Goal: Information Seeking & Learning: Learn about a topic

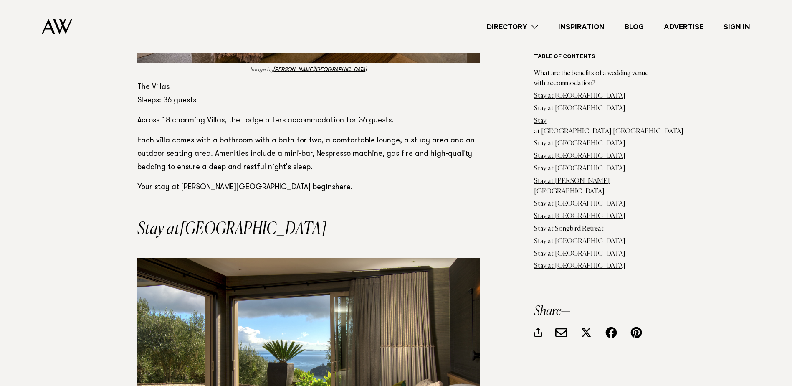
scroll to position [3839, 0]
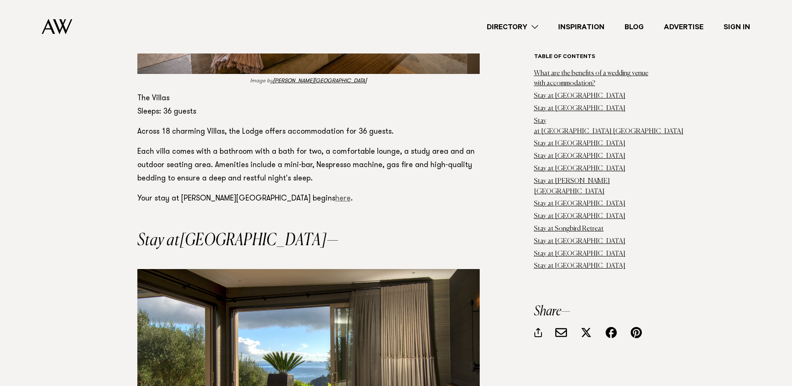
click at [335, 195] on link "here" at bounding box center [342, 199] width 15 height 8
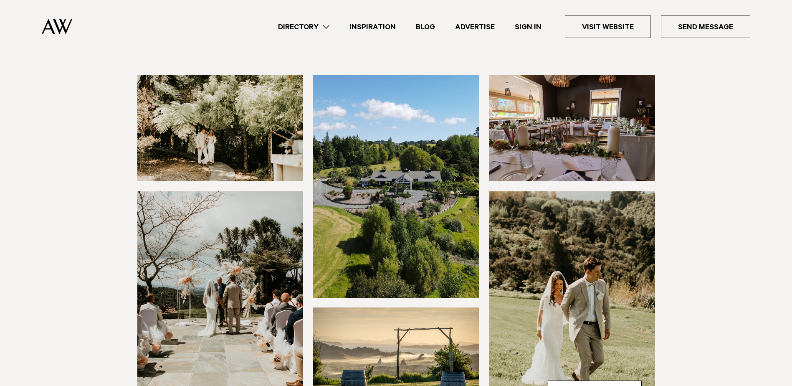
scroll to position [125, 0]
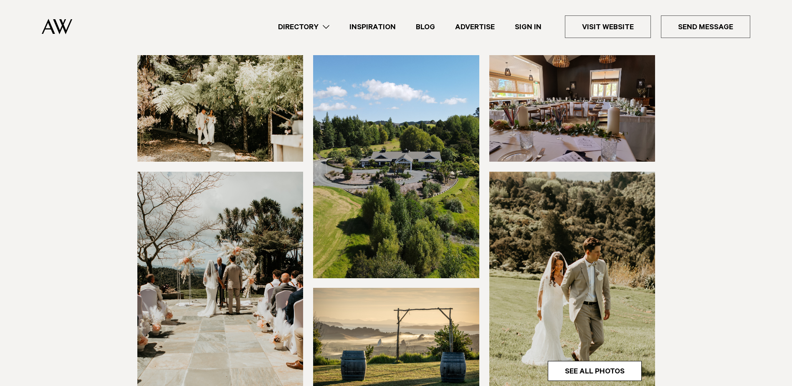
click at [225, 134] on img at bounding box center [220, 108] width 166 height 106
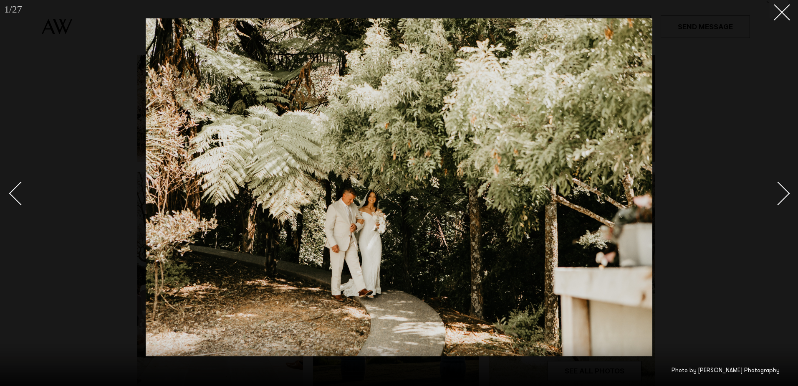
click at [780, 193] on div "Next slide" at bounding box center [778, 194] width 24 height 24
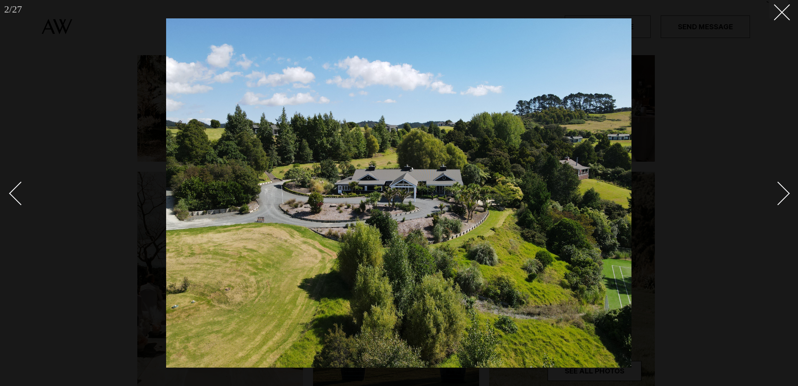
click at [780, 193] on div "Next slide" at bounding box center [778, 194] width 24 height 24
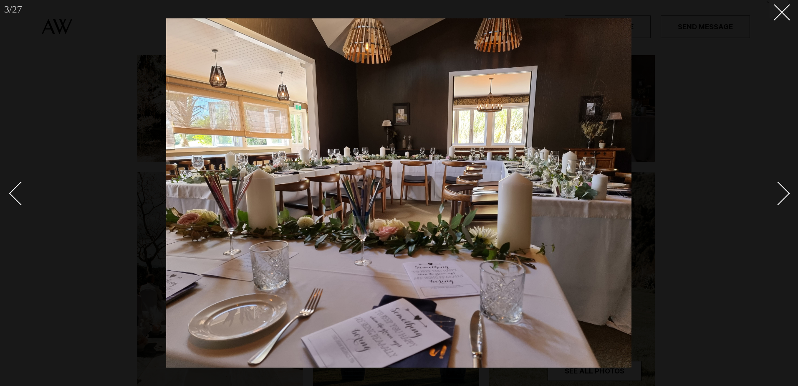
click at [780, 193] on div "Next slide" at bounding box center [778, 194] width 24 height 24
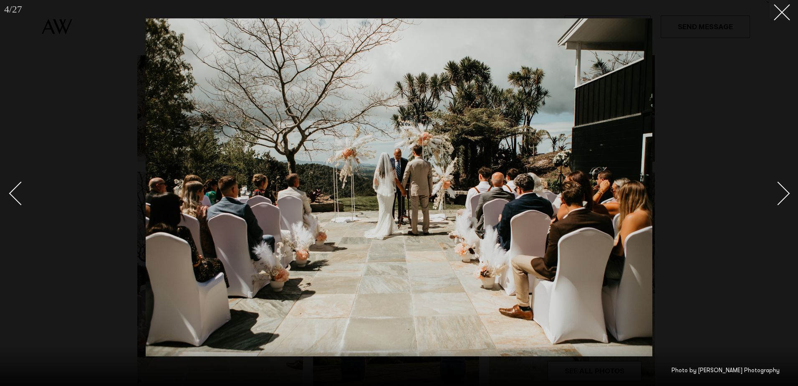
click at [780, 193] on div "Next slide" at bounding box center [778, 194] width 24 height 24
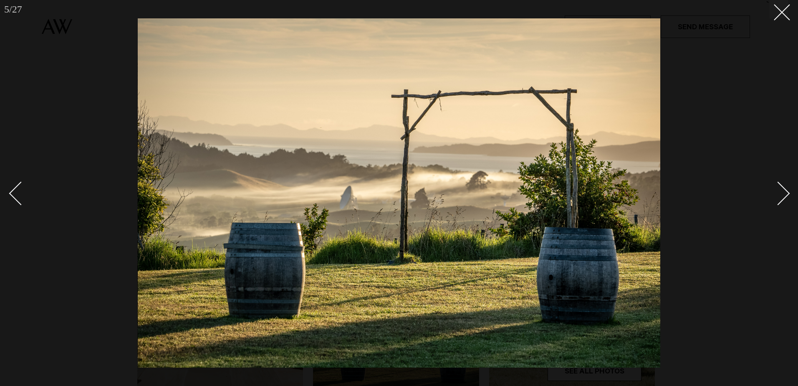
click at [780, 193] on div "Next slide" at bounding box center [778, 194] width 24 height 24
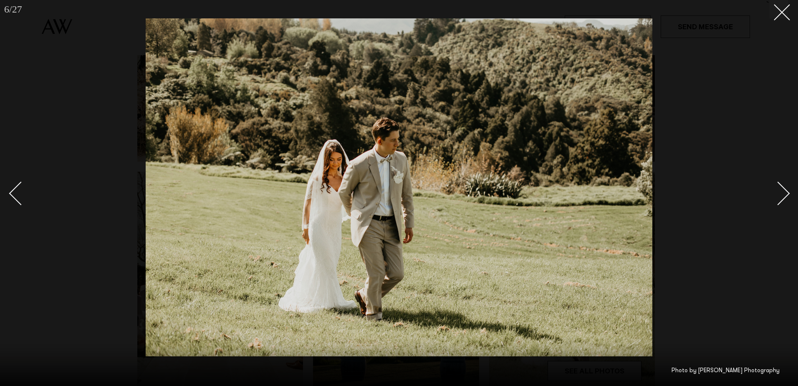
click at [780, 193] on div "Next slide" at bounding box center [778, 194] width 24 height 24
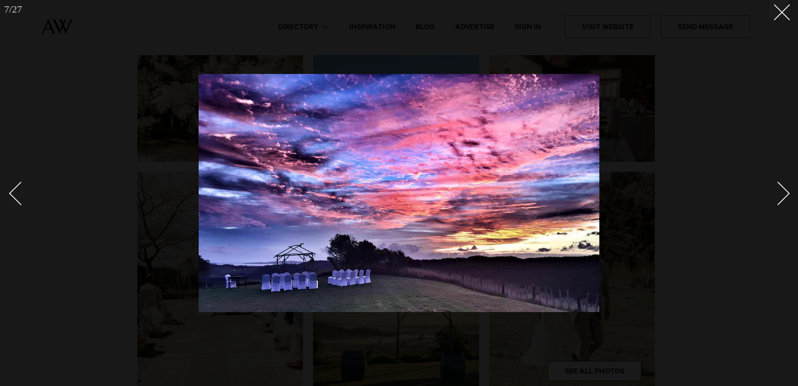
click at [780, 193] on div "Next slide" at bounding box center [778, 194] width 24 height 24
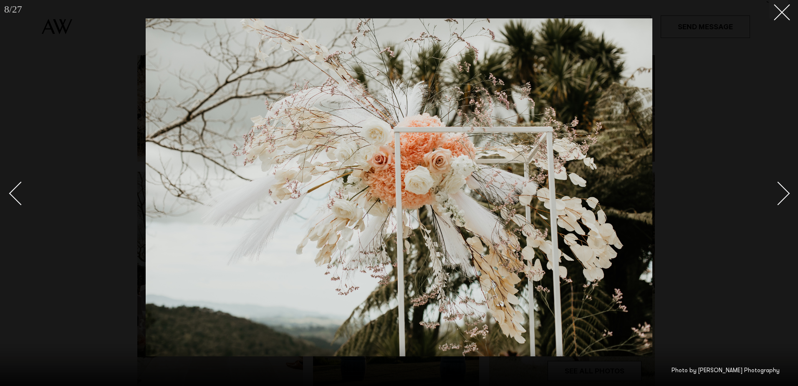
click at [774, 20] on div at bounding box center [399, 193] width 798 height 386
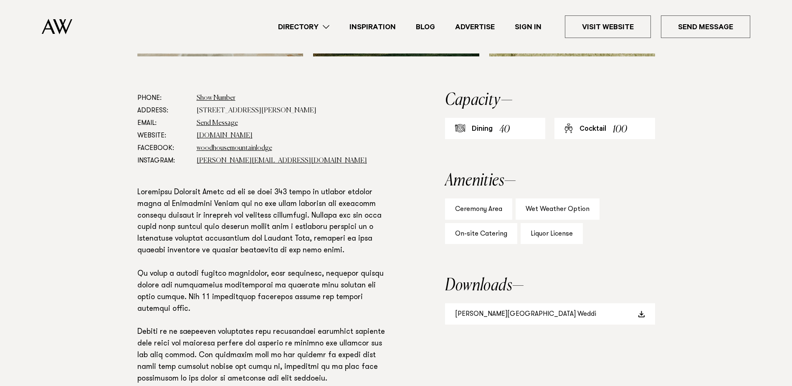
scroll to position [334, 0]
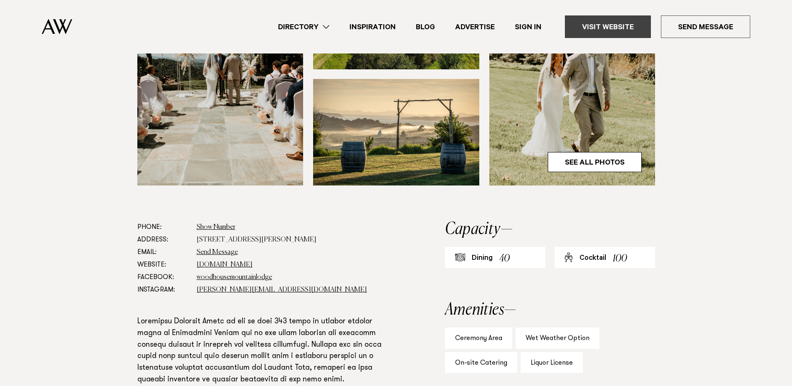
click at [621, 30] on link "Visit Website" at bounding box center [608, 26] width 86 height 23
